Goal: Information Seeking & Learning: Learn about a topic

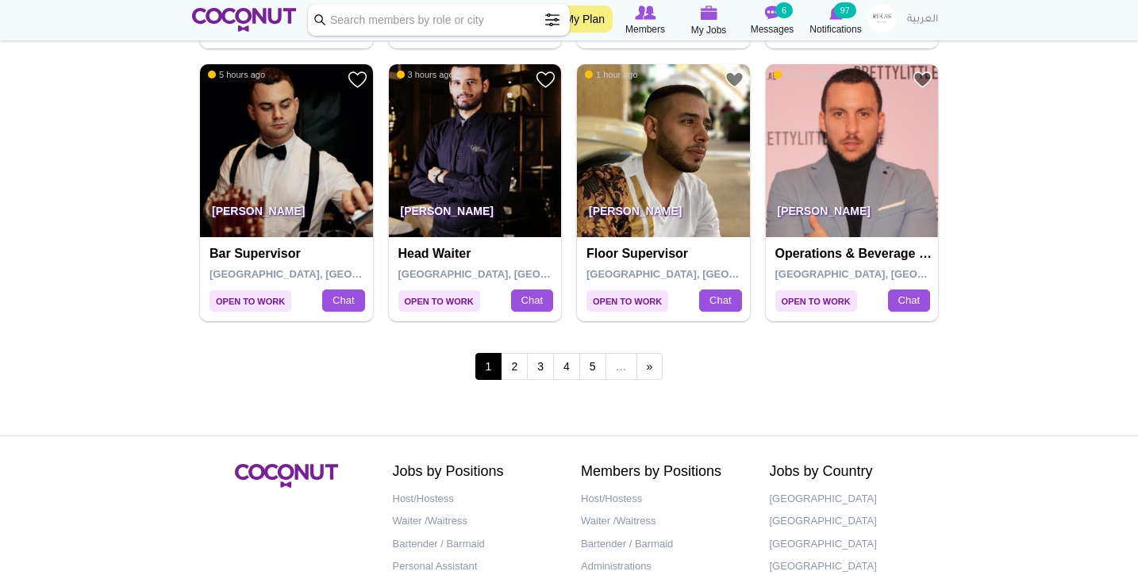
scroll to position [2769, 0]
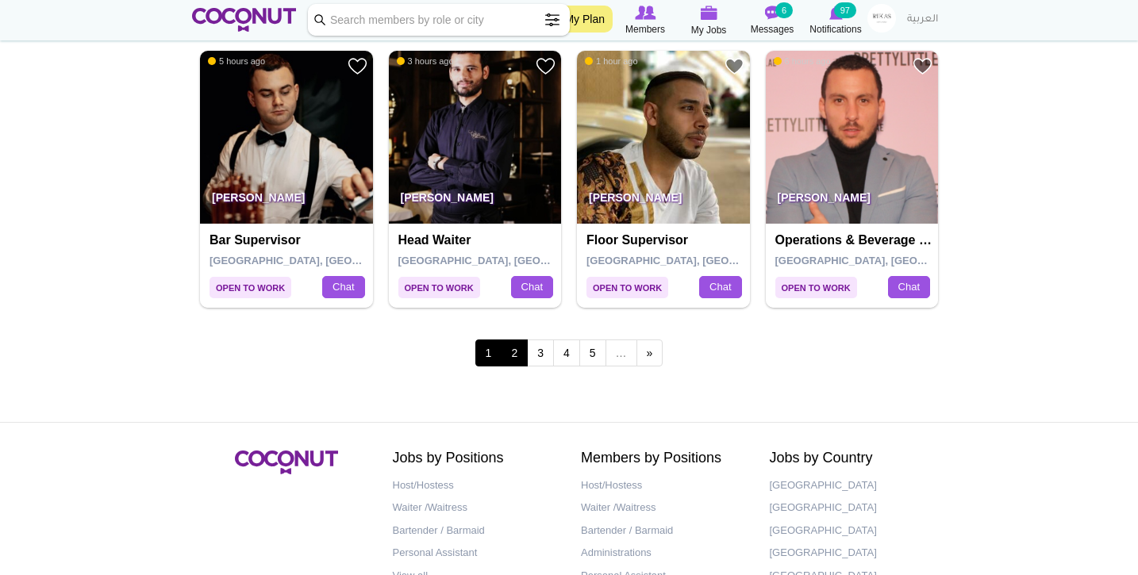
click at [517, 341] on link "2" at bounding box center [514, 353] width 27 height 27
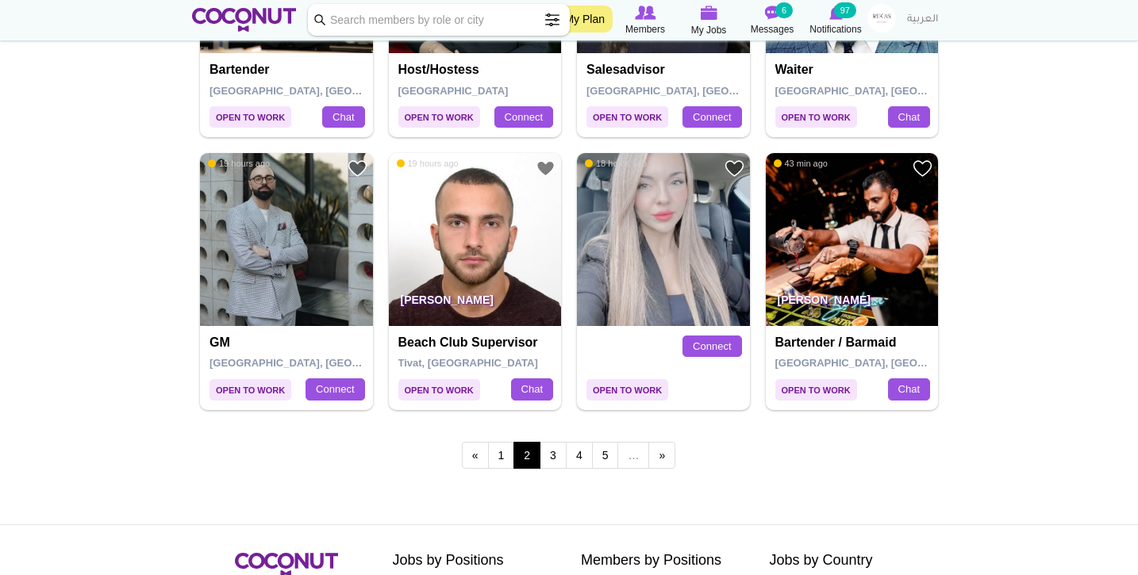
scroll to position [2670, 0]
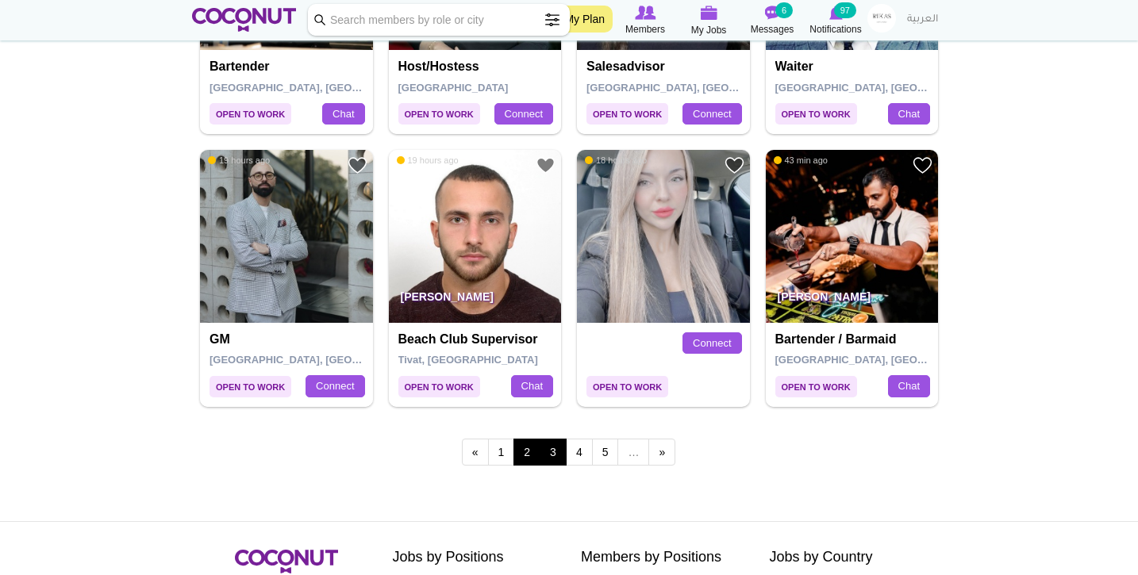
click at [552, 439] on link "3" at bounding box center [553, 452] width 27 height 27
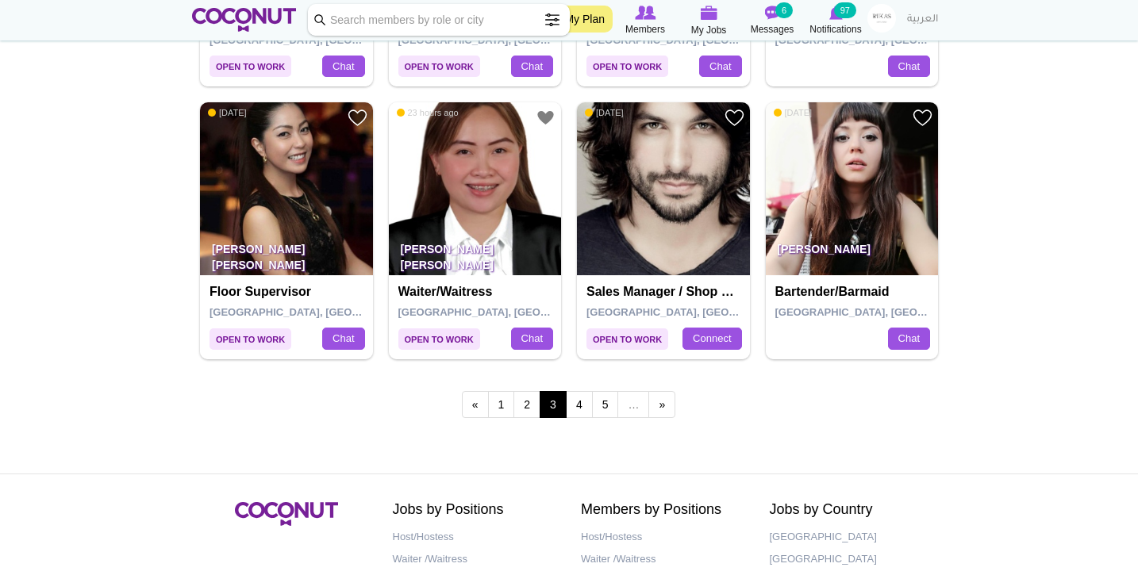
scroll to position [2714, 0]
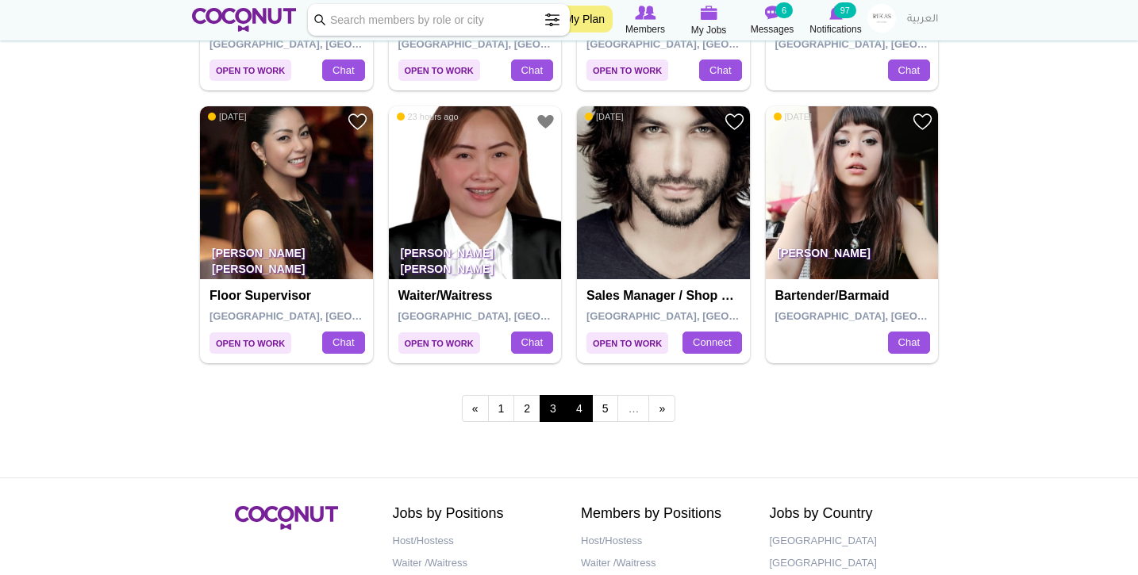
click at [580, 400] on link "4" at bounding box center [579, 408] width 27 height 27
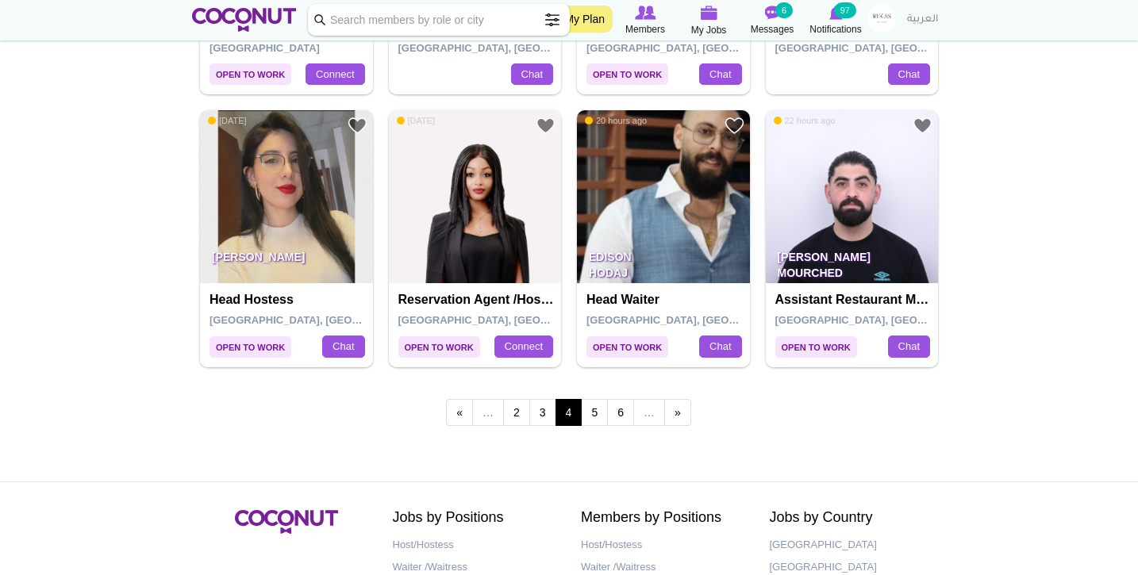
scroll to position [2723, 0]
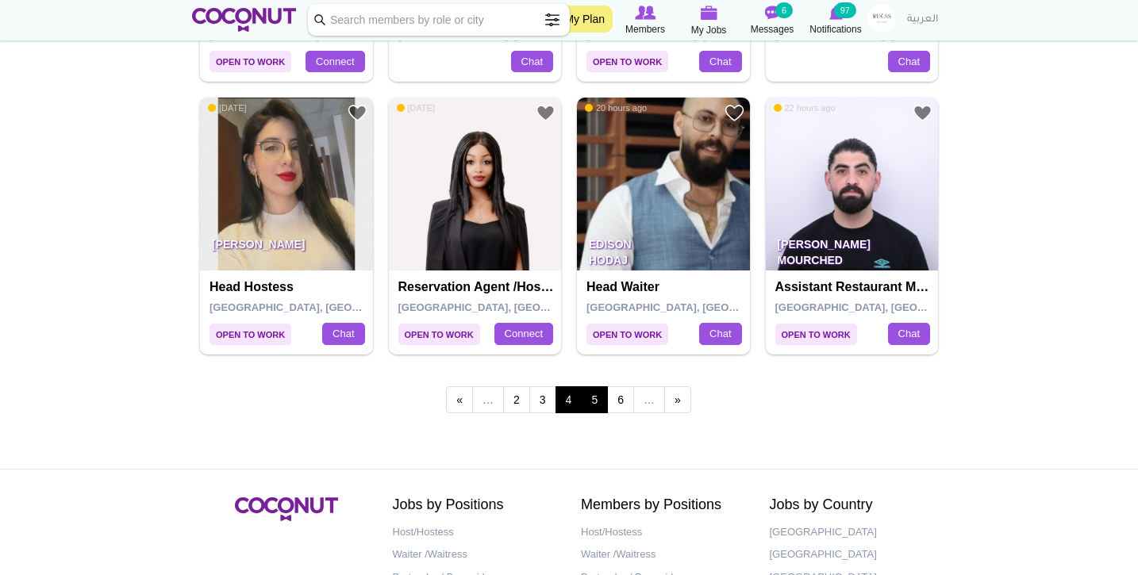
click at [593, 387] on link "5" at bounding box center [594, 400] width 27 height 27
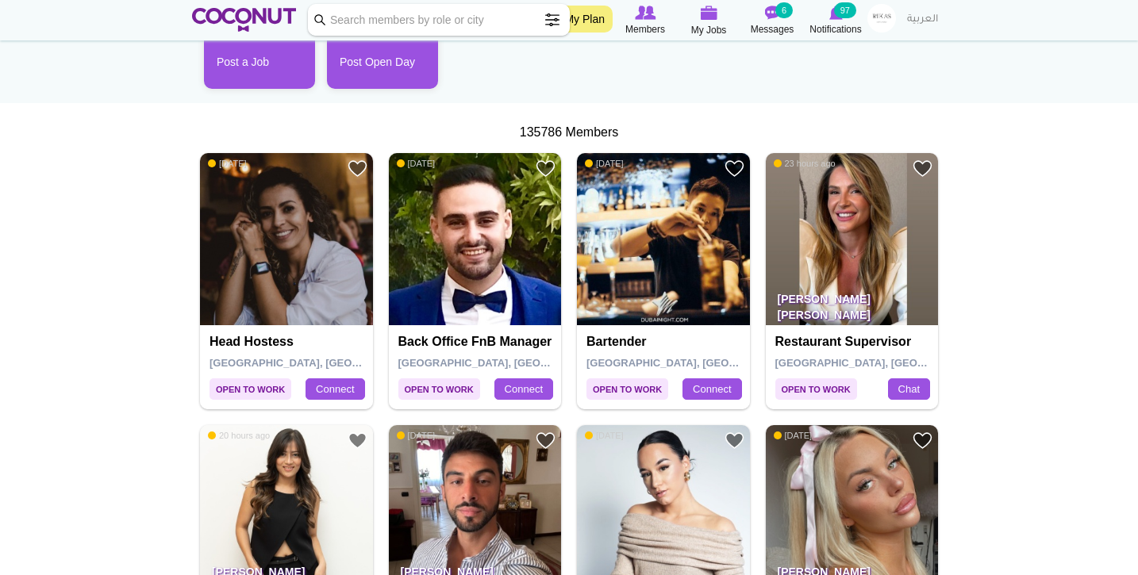
scroll to position [203, 0]
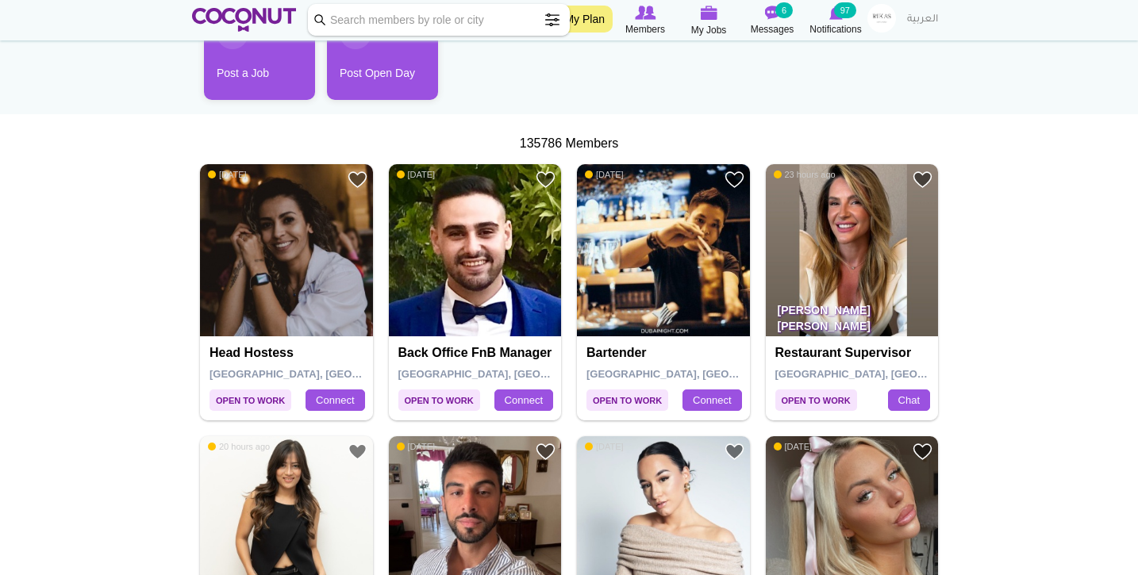
click at [860, 264] on img at bounding box center [852, 250] width 173 height 173
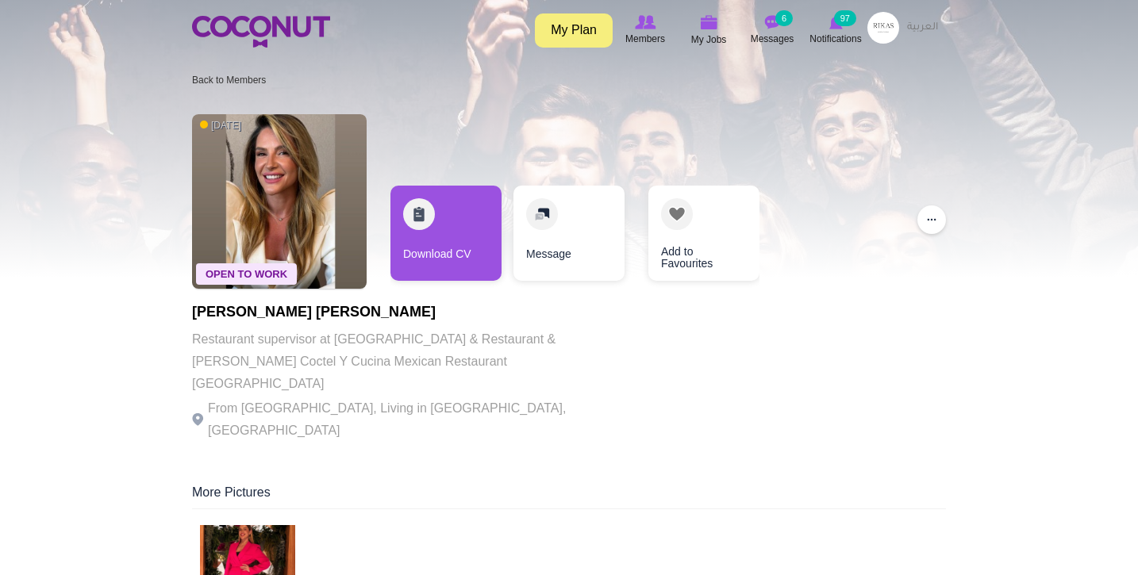
click at [294, 171] on img at bounding box center [279, 201] width 175 height 175
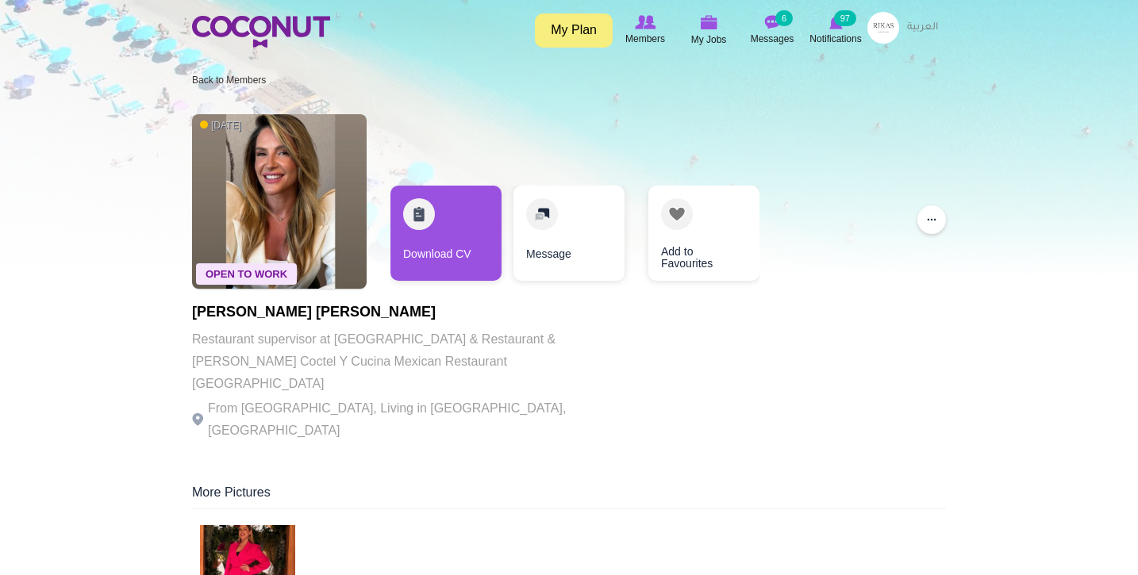
click at [265, 537] on img at bounding box center [247, 572] width 95 height 95
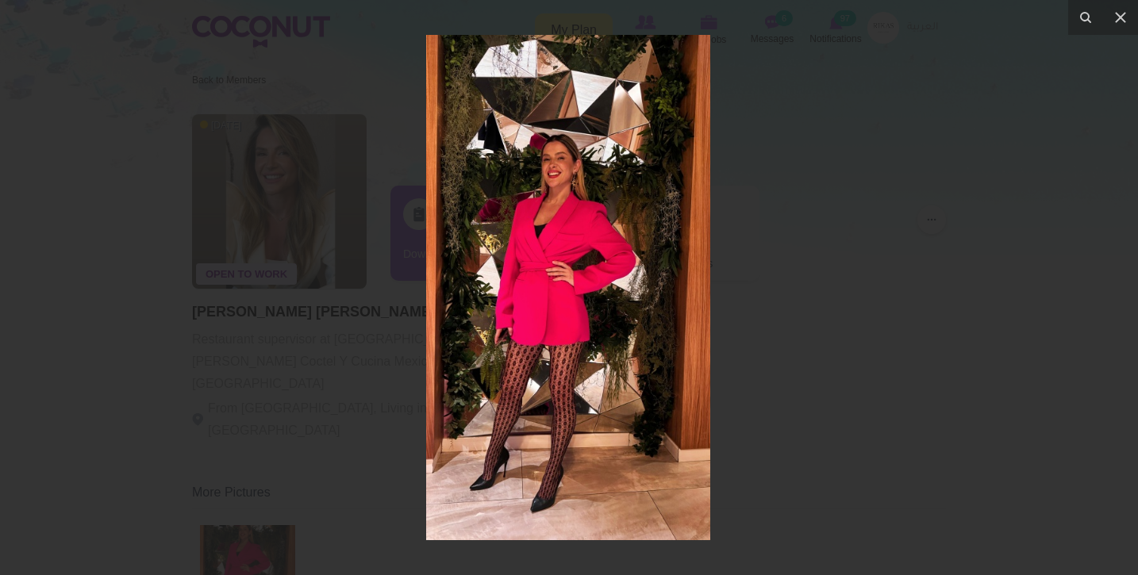
click at [140, 311] on div at bounding box center [569, 287] width 1138 height 575
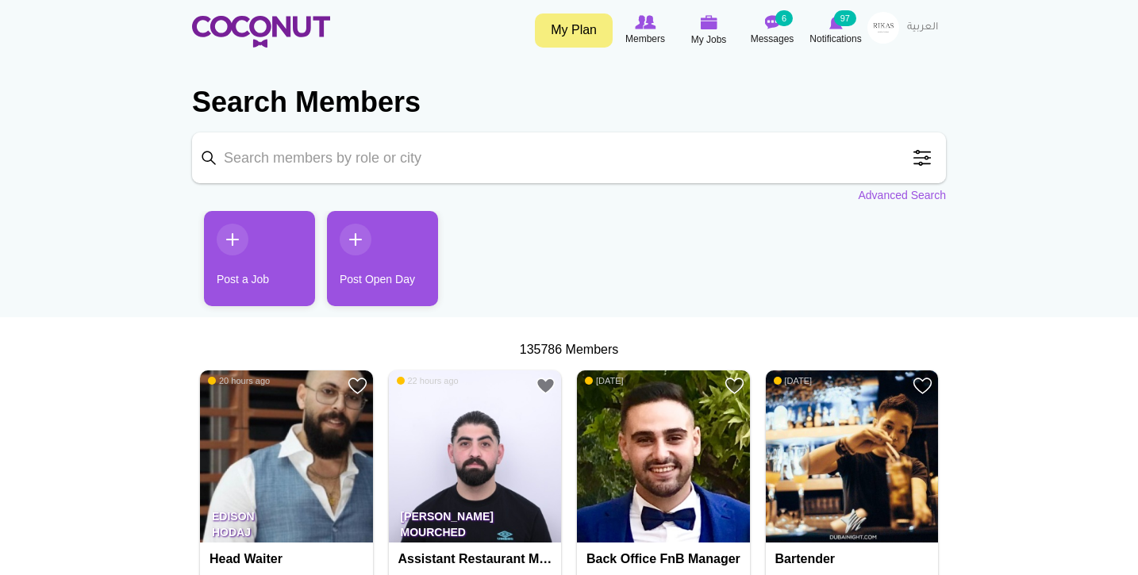
click at [377, 158] on input "Keyword" at bounding box center [569, 158] width 754 height 51
type input "waiter"
click button "Search" at bounding box center [0, 0] width 0 height 0
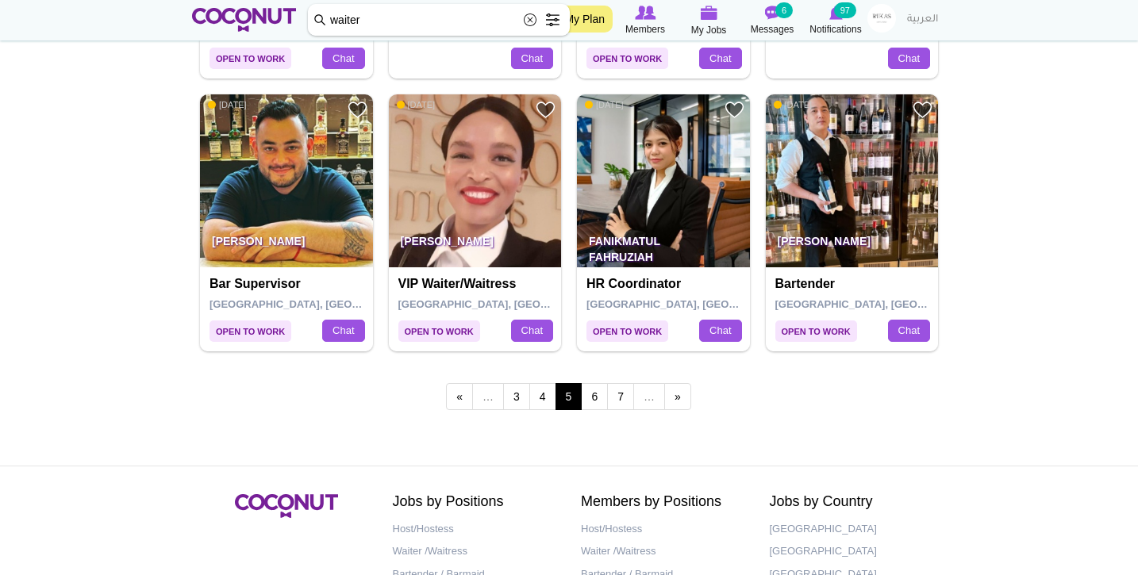
scroll to position [2735, 0]
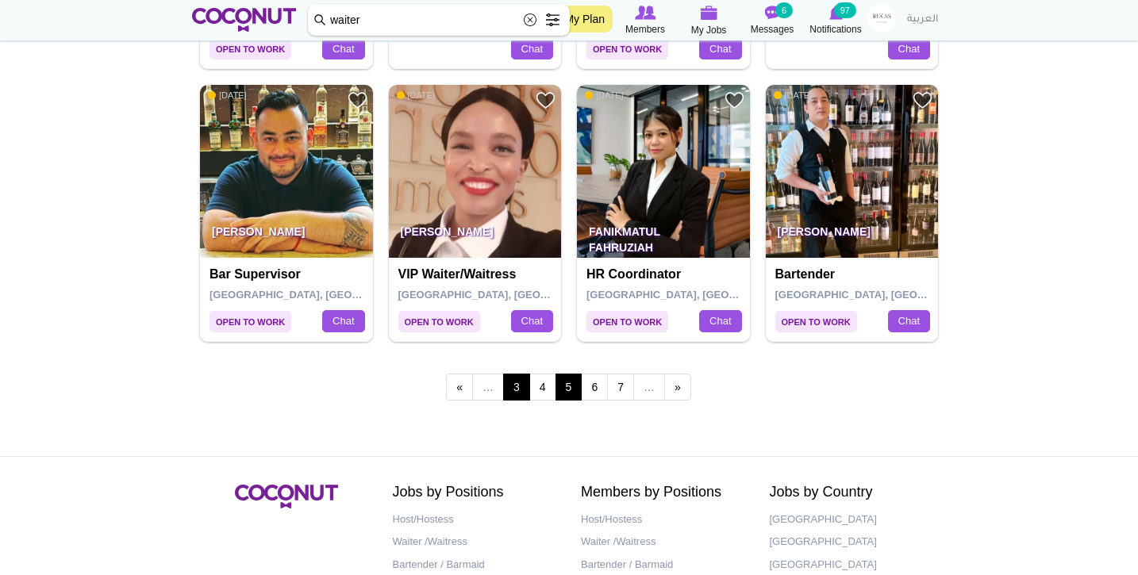
click at [512, 374] on link "3" at bounding box center [516, 387] width 27 height 27
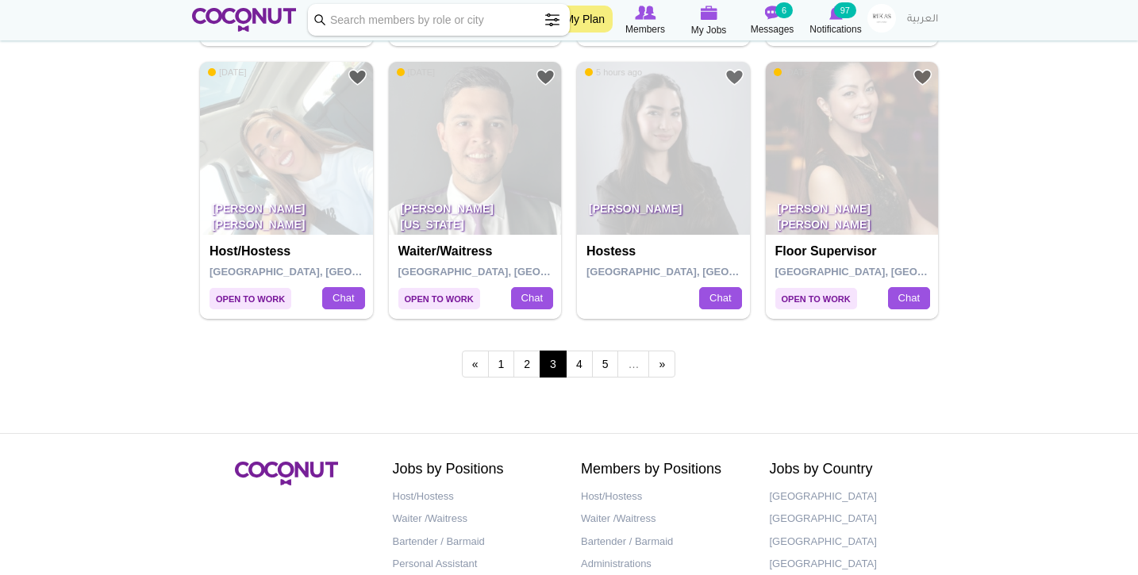
scroll to position [2759, 0]
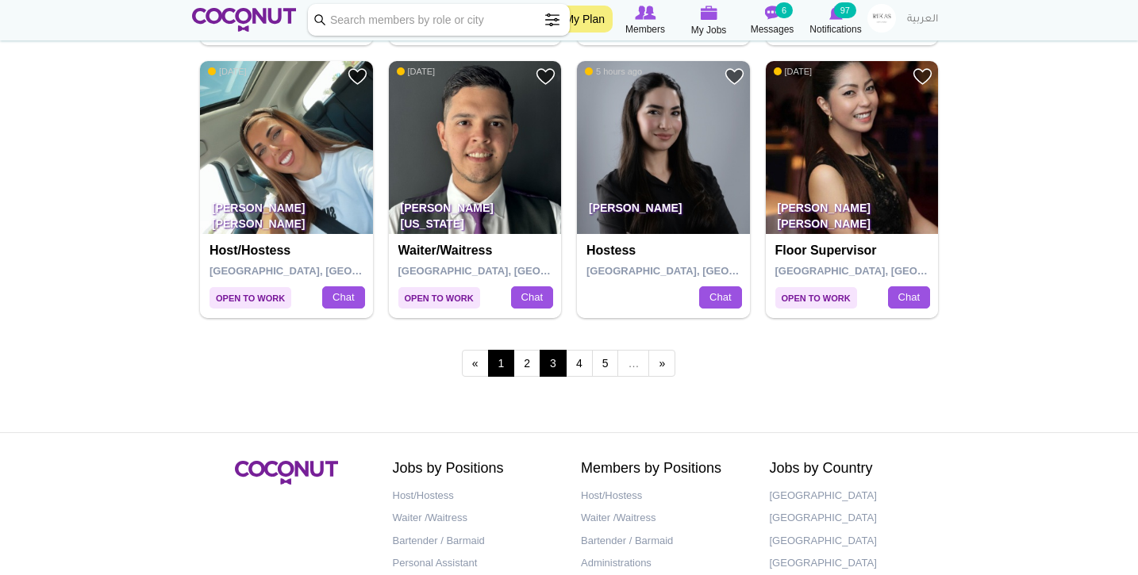
click at [498, 350] on link "1" at bounding box center [501, 363] width 27 height 27
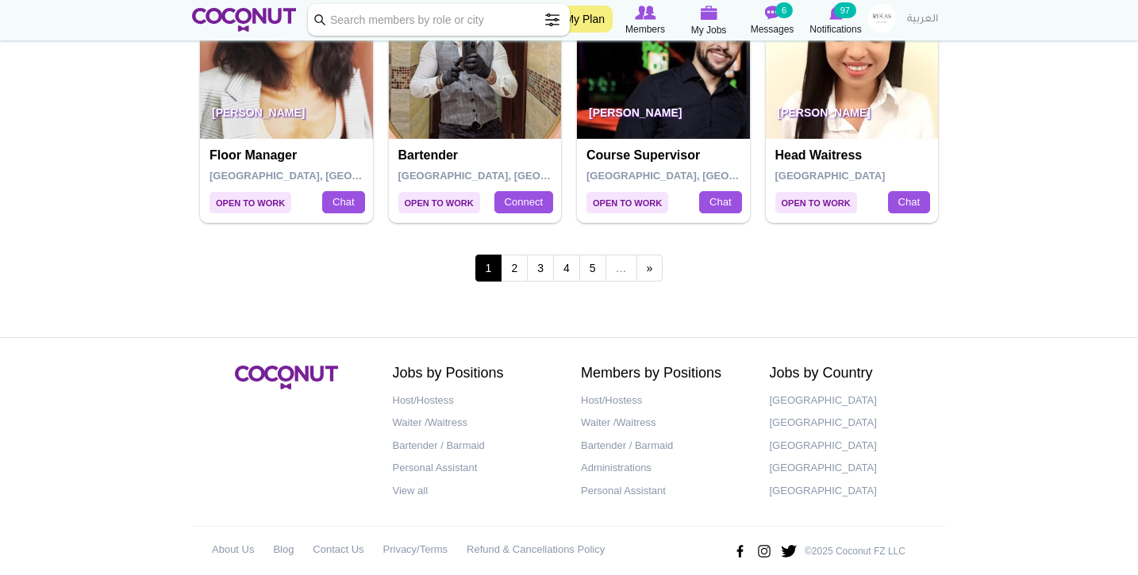
scroll to position [2854, 0]
click at [513, 256] on link "2" at bounding box center [514, 269] width 27 height 27
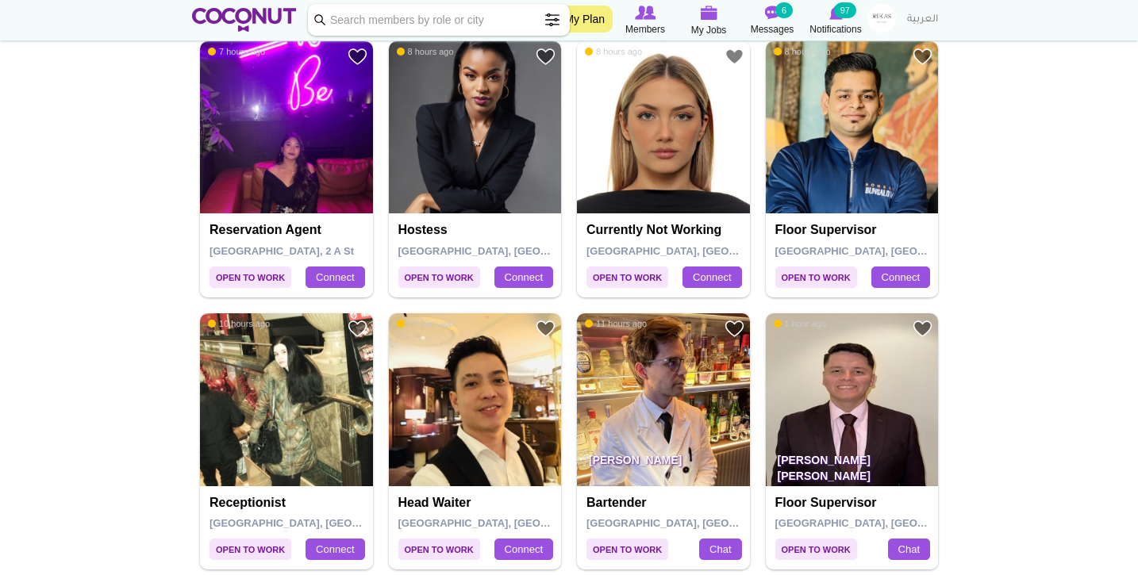
scroll to position [876, 0]
